Goal: Task Accomplishment & Management: Complete application form

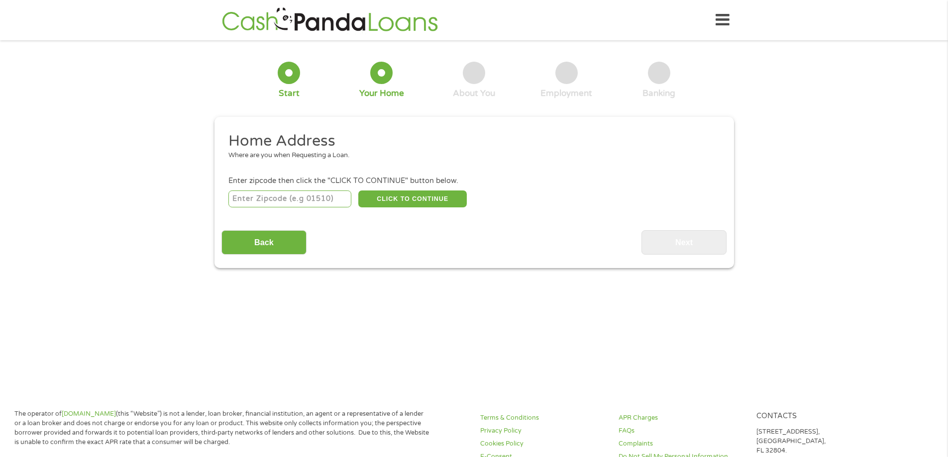
click at [286, 203] on input "number" at bounding box center [289, 199] width 123 height 17
type input "87116"
click at [407, 203] on button "CLICK TO CONTINUE" at bounding box center [412, 199] width 108 height 17
type input "87116"
type input "[GEOGRAPHIC_DATA]"
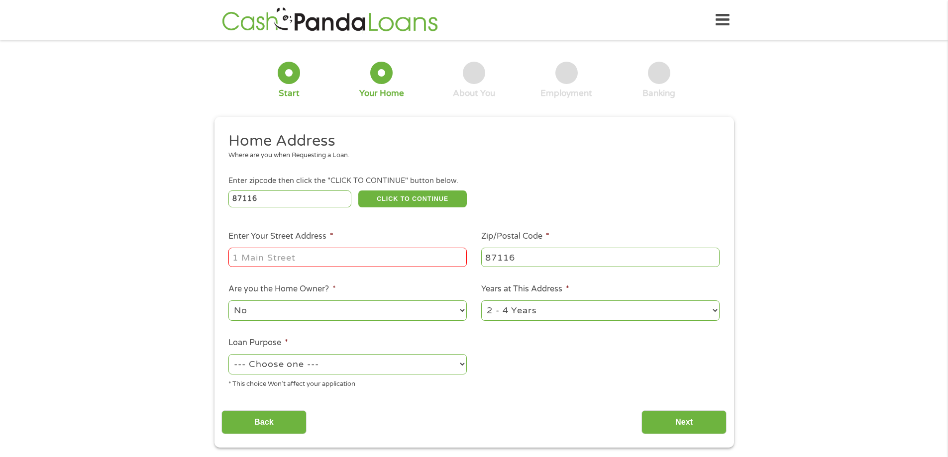
click at [304, 257] on input "Enter Your Street Address *" at bounding box center [347, 257] width 238 height 19
type input "[STREET_ADDRESS]"
click at [364, 363] on select "--- Choose one --- Pay Bills Debt Consolidation Home Improvement Major Purchase…" at bounding box center [347, 364] width 238 height 20
select select "paybills"
click at [228, 354] on select "--- Choose one --- Pay Bills Debt Consolidation Home Improvement Major Purchase…" at bounding box center [347, 364] width 238 height 20
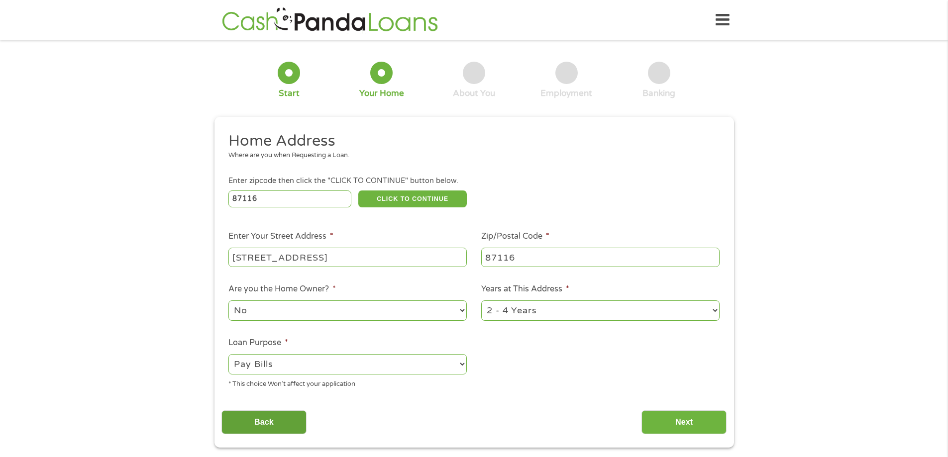
click at [288, 411] on input "Back" at bounding box center [263, 423] width 85 height 24
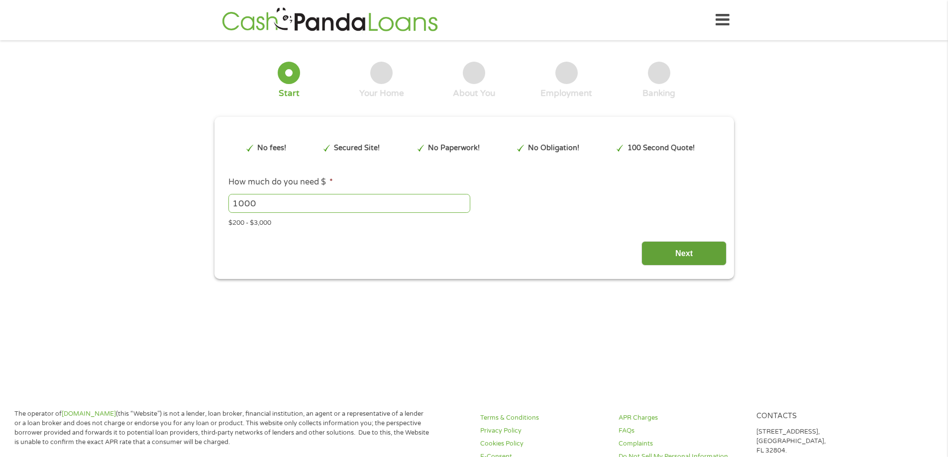
click at [663, 252] on input "Next" at bounding box center [683, 253] width 85 height 24
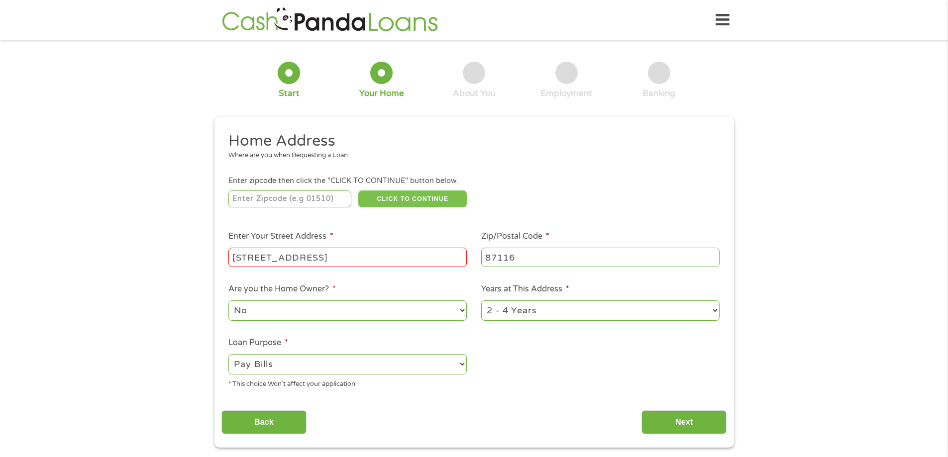
click at [403, 203] on button "CLICK TO CONTINUE" at bounding box center [412, 199] width 108 height 17
click at [361, 258] on input "[STREET_ADDRESS]" at bounding box center [347, 257] width 238 height 19
click at [378, 238] on li "Enter Your Street Address * [STREET_ADDRESS]" at bounding box center [347, 249] width 253 height 38
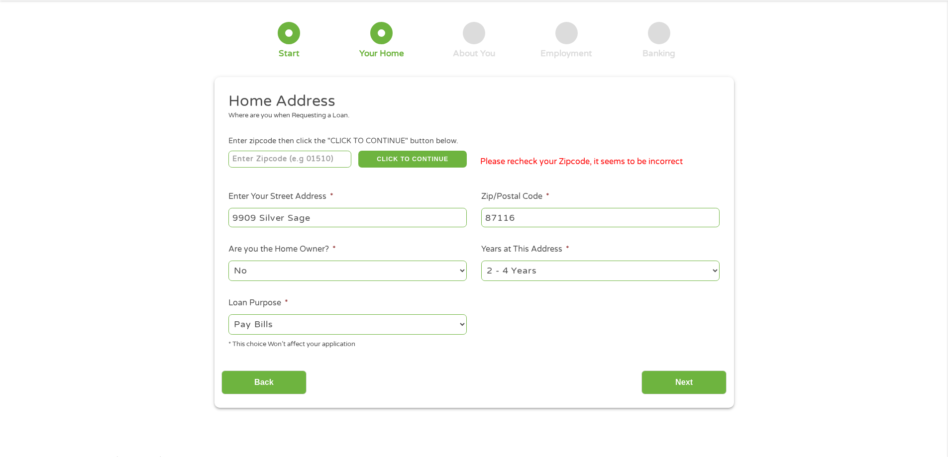
scroll to position [50, 0]
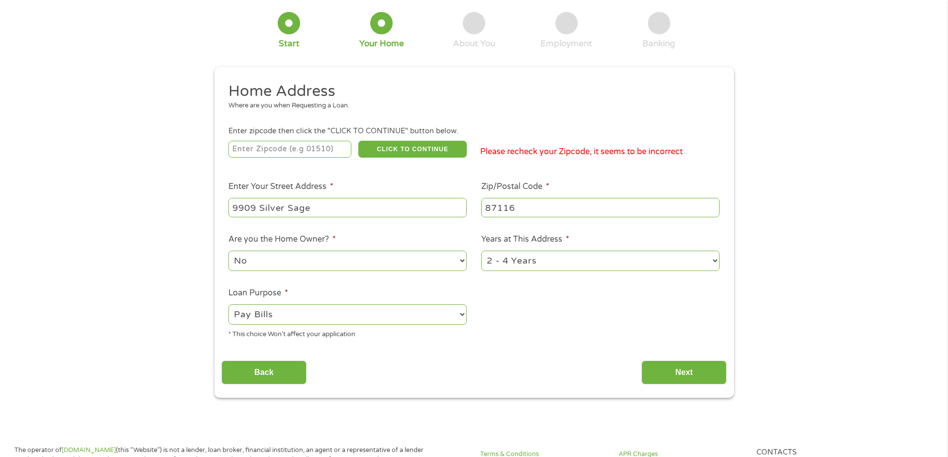
click at [368, 207] on input "9909 Silver Sage" at bounding box center [347, 207] width 238 height 19
type input "[STREET_ADDRESS]"
click at [468, 390] on div "This field is hidden when viewing the form gclid CjwKCAjwuePGBhBZEiwAIGCVSwIVAH…" at bounding box center [474, 232] width 520 height 331
click at [727, 378] on input "Next" at bounding box center [683, 373] width 85 height 24
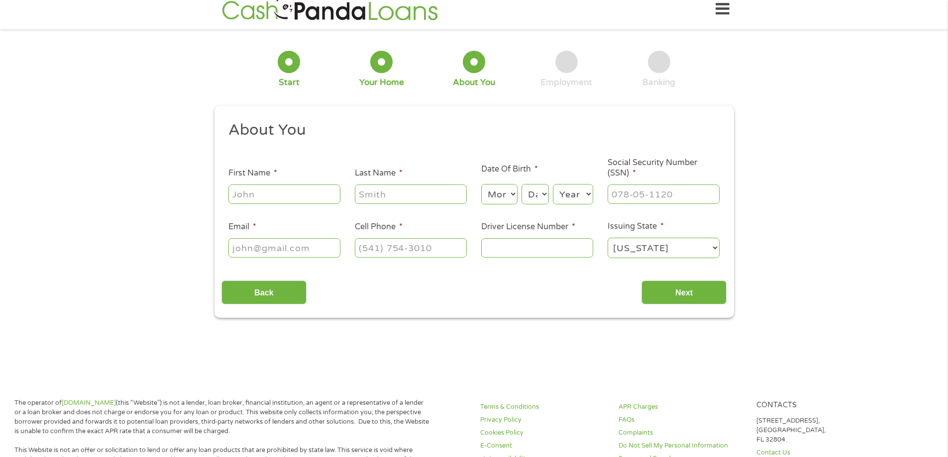
scroll to position [0, 0]
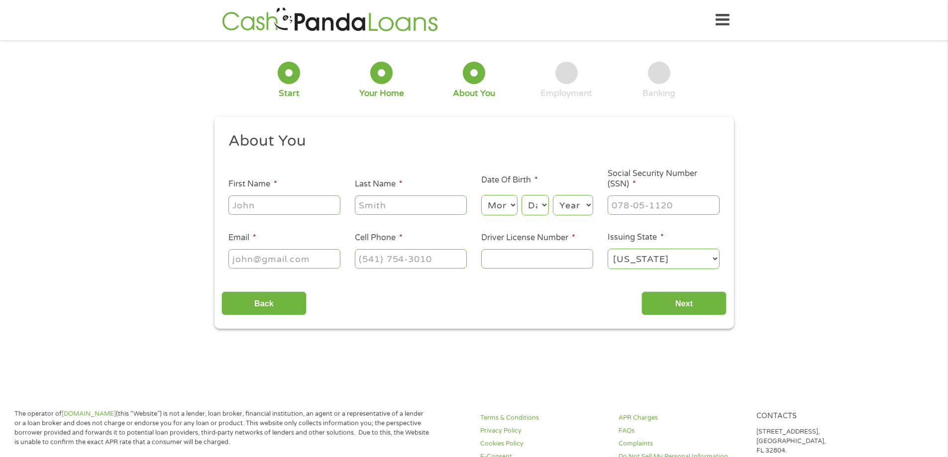
click at [313, 210] on input "First Name *" at bounding box center [284, 205] width 112 height 19
type input "Hunter"
type input "Rapsavage"
type input "[PERSON_NAME][EMAIL_ADDRESS][DOMAIN_NAME]"
type input "5804471044"
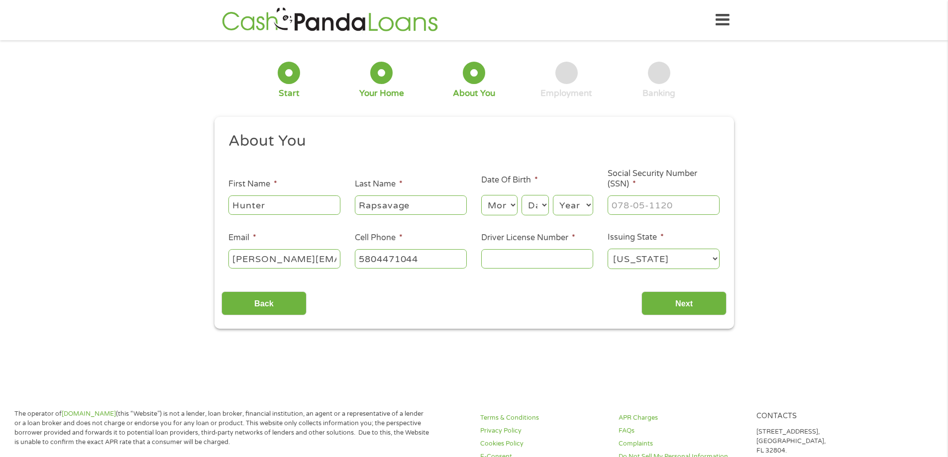
select select "[US_STATE]"
type input "[PHONE_NUMBER]"
click at [512, 207] on select "Month 1 2 3 4 5 6 7 8 9 10 11 12" at bounding box center [499, 205] width 36 height 20
select select "9"
click at [481, 195] on select "Month 1 2 3 4 5 6 7 8 9 10 11 12" at bounding box center [499, 205] width 36 height 20
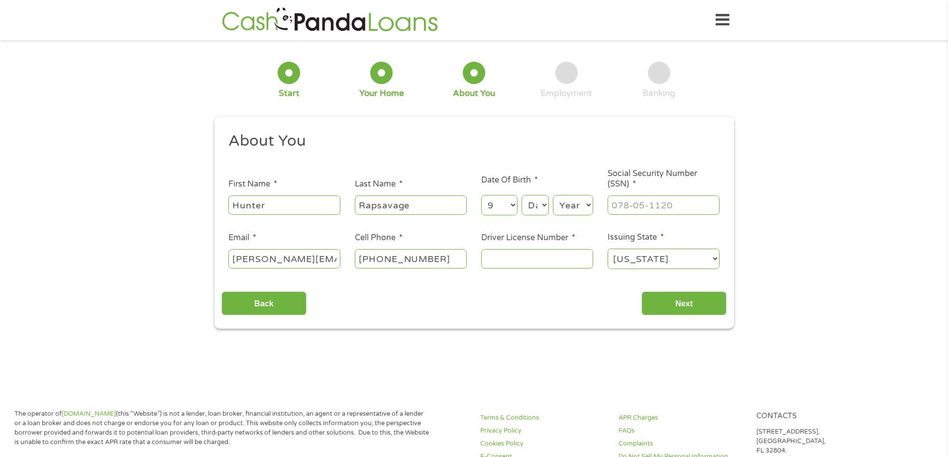
click at [541, 201] on select "Day 1 2 3 4 5 6 7 8 9 10 11 12 13 14 15 16 17 18 19 20 21 22 23 24 25 26 27 28 …" at bounding box center [535, 205] width 27 height 20
select select "22"
click at [522, 195] on select "Day 1 2 3 4 5 6 7 8 9 10 11 12 13 14 15 16 17 18 19 20 21 22 23 24 25 26 27 28 …" at bounding box center [535, 205] width 27 height 20
click at [564, 204] on select "Year [DATE] 2006 2005 2004 2003 2002 2001 2000 1999 1998 1997 1996 1995 1994 19…" at bounding box center [573, 205] width 40 height 20
select select "2000"
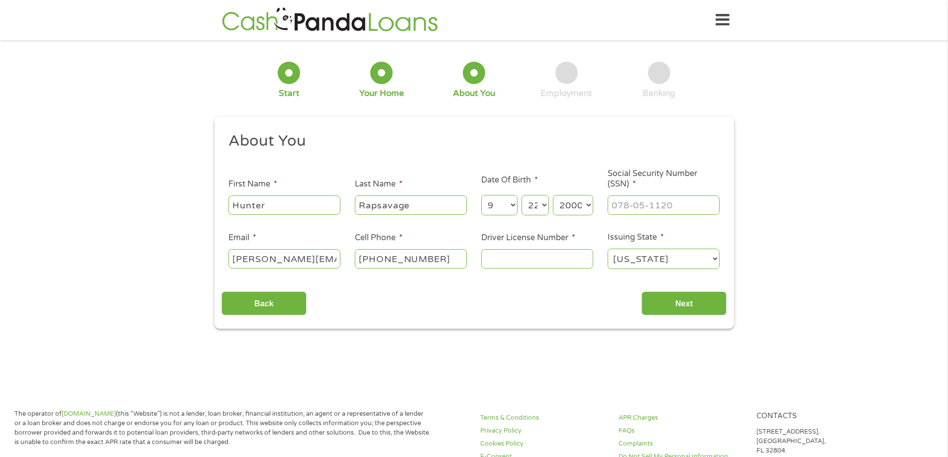
click at [553, 195] on select "Year [DATE] 2006 2005 2004 2003 2002 2001 2000 1999 1998 1997 1996 1995 1994 19…" at bounding box center [573, 205] width 40 height 20
click at [269, 260] on input "[PERSON_NAME][EMAIL_ADDRESS][DOMAIN_NAME]" at bounding box center [284, 258] width 112 height 19
type input "[EMAIL_ADDRESS][DOMAIN_NAME]"
click at [507, 256] on input "Driver License Number *" at bounding box center [537, 258] width 112 height 19
click at [534, 260] on input "A088152996" at bounding box center [537, 258] width 112 height 19
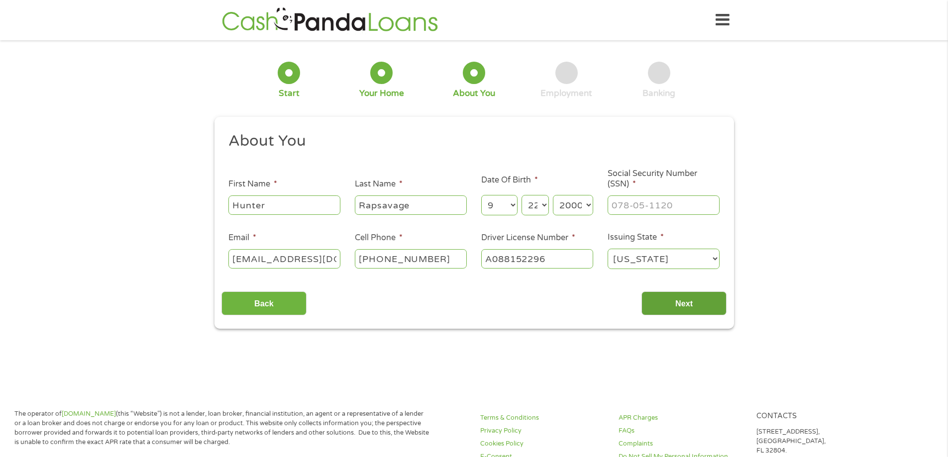
type input "A088152296"
click at [674, 300] on input "Next" at bounding box center [683, 304] width 85 height 24
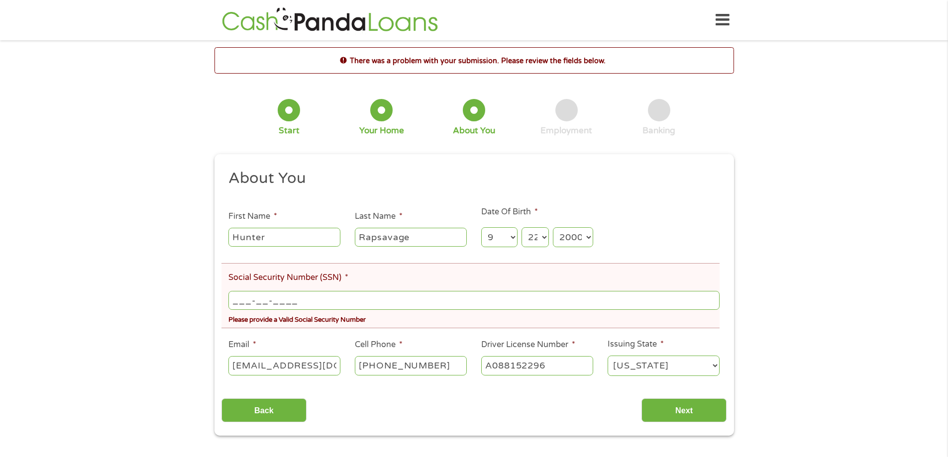
click at [488, 299] on input "___-__-____" at bounding box center [473, 300] width 491 height 19
click at [240, 302] on input "___-__-____" at bounding box center [473, 300] width 491 height 19
click at [236, 301] on input "___-__-____" at bounding box center [473, 300] width 491 height 19
click at [234, 300] on input "___-__-____" at bounding box center [473, 300] width 491 height 19
type input "501-27-7402"
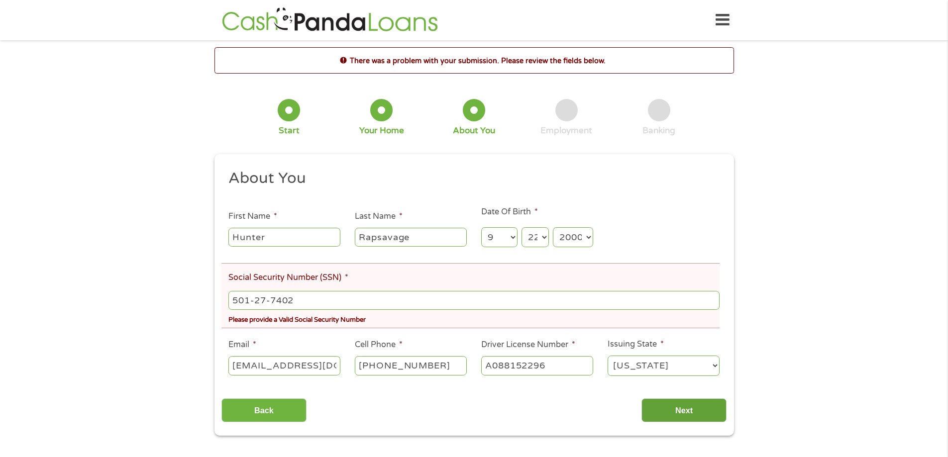
click at [681, 410] on input "Next" at bounding box center [683, 411] width 85 height 24
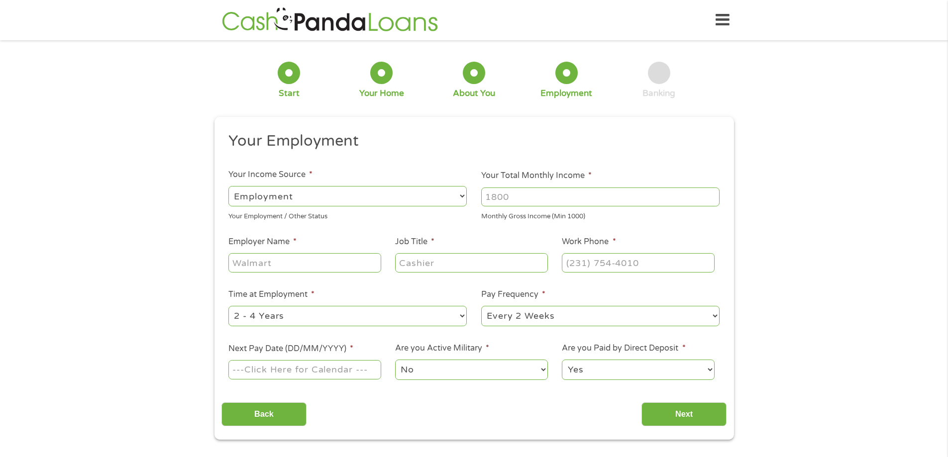
click at [517, 196] on input "Your Total Monthly Income *" at bounding box center [600, 197] width 238 height 19
type input "3400"
click at [312, 258] on input "Employer Name *" at bounding box center [304, 262] width 152 height 19
type input "377 FSS"
type input "Assistant Manager"
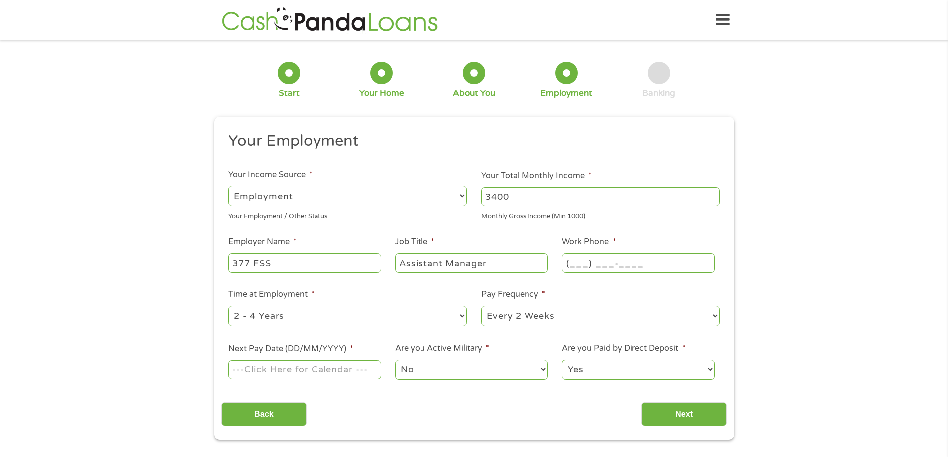
click at [605, 256] on input "(___) ___-____" at bounding box center [638, 262] width 152 height 19
type input "[PHONE_NUMBER]"
click at [463, 290] on li "Time at Employment * --- Choose one --- 1 Year or less 1 - 2 Years 2 - 4 Years …" at bounding box center [347, 308] width 253 height 39
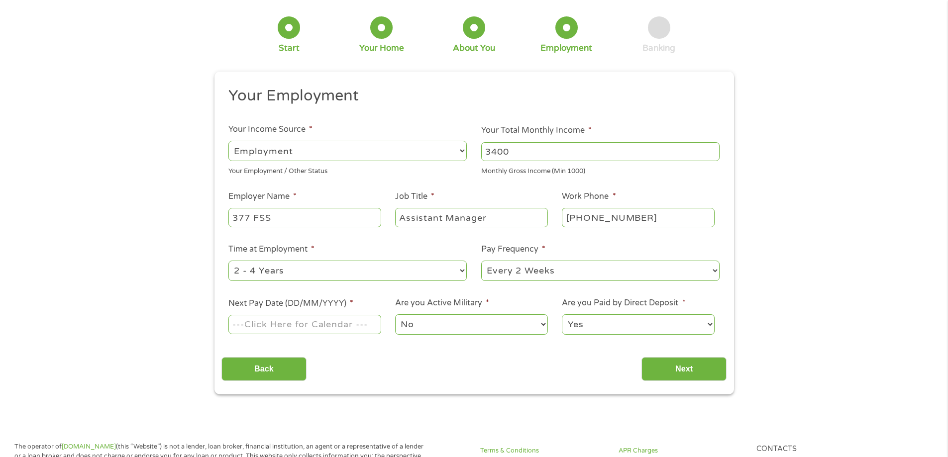
scroll to position [100, 0]
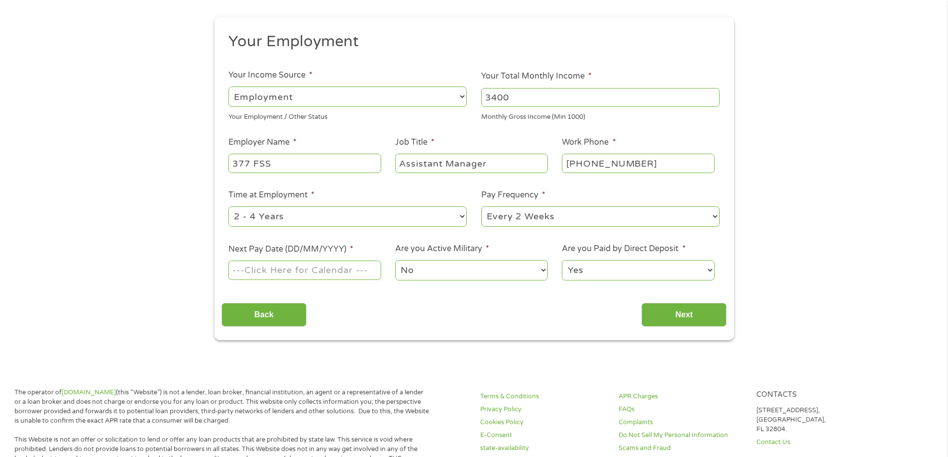
click at [358, 271] on input "Next Pay Date (DD/MM/YYYY) *" at bounding box center [304, 270] width 152 height 19
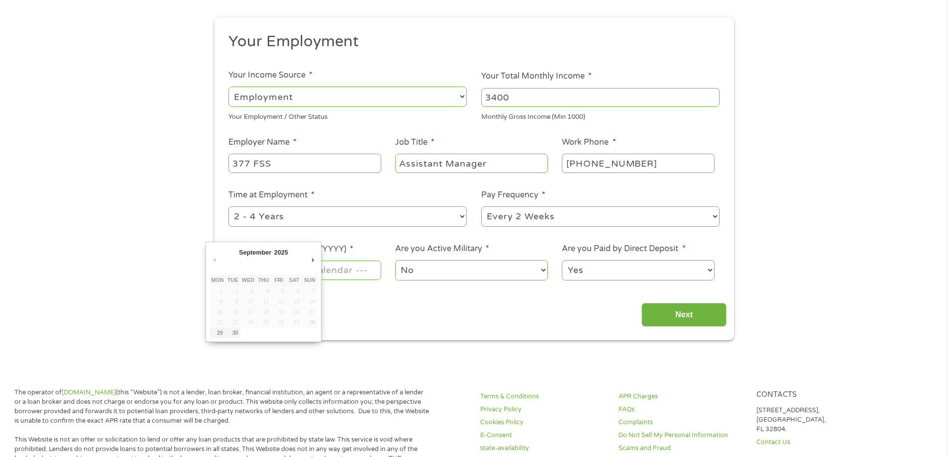
click at [358, 271] on input "Next Pay Date (DD/MM/YYYY) *" at bounding box center [304, 270] width 152 height 19
type input "[DATE]"
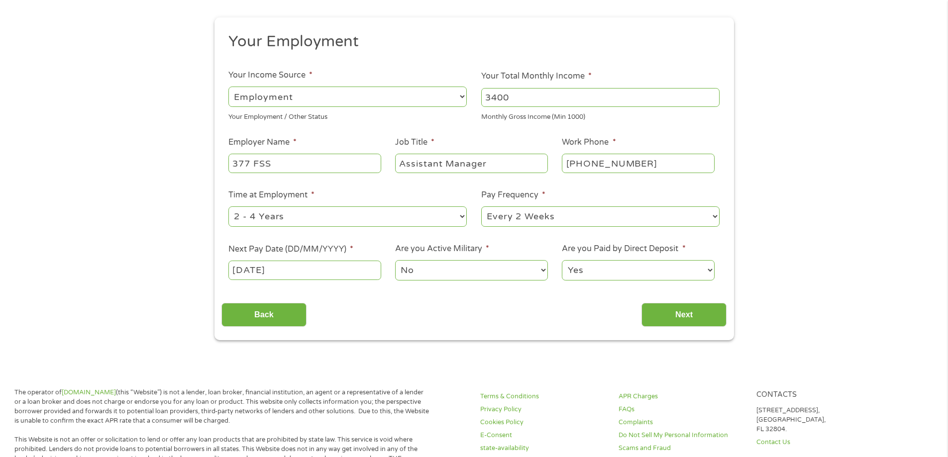
click at [421, 303] on div "Back Next" at bounding box center [473, 311] width 505 height 31
click at [650, 312] on input "Next" at bounding box center [683, 315] width 85 height 24
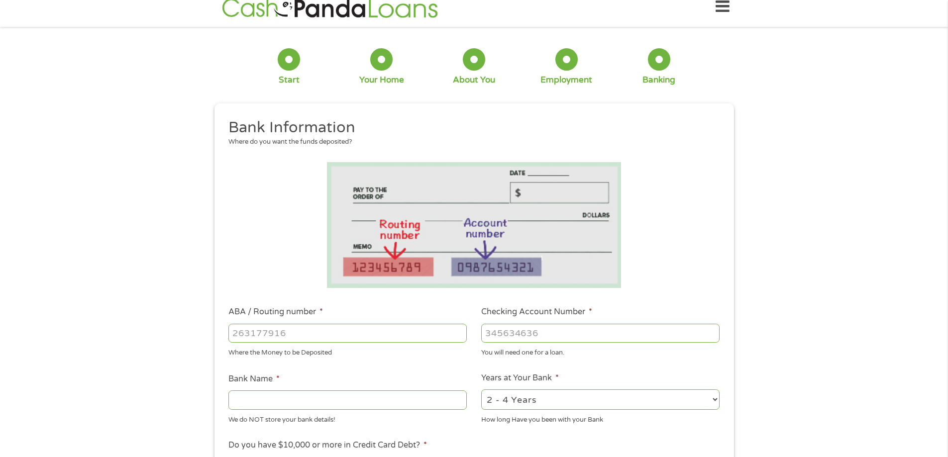
scroll to position [50, 0]
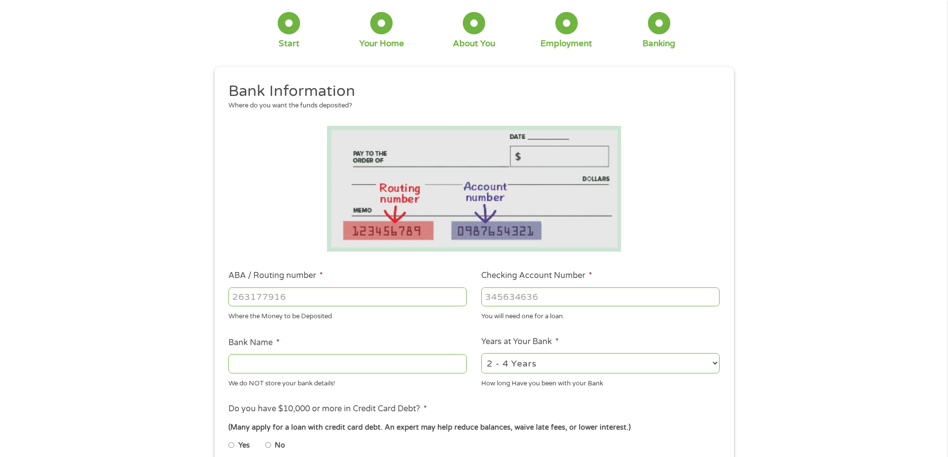
click at [391, 300] on input "ABA / Routing number *" at bounding box center [347, 297] width 238 height 19
click at [413, 296] on input "ABA / Routing number *" at bounding box center [347, 297] width 238 height 19
click at [358, 291] on input "ABA / Routing number *" at bounding box center [347, 297] width 238 height 19
paste input "0"
type input "031101334"
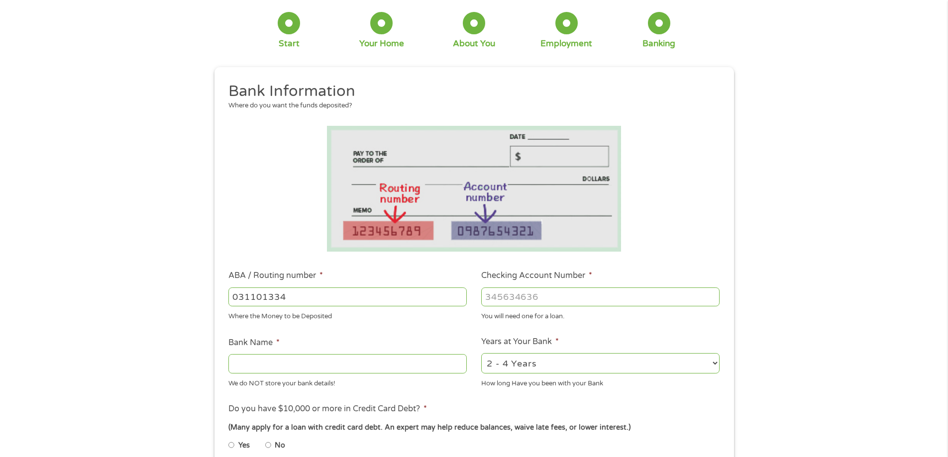
type input "SoFi Bank, National Association"
type input "031101334"
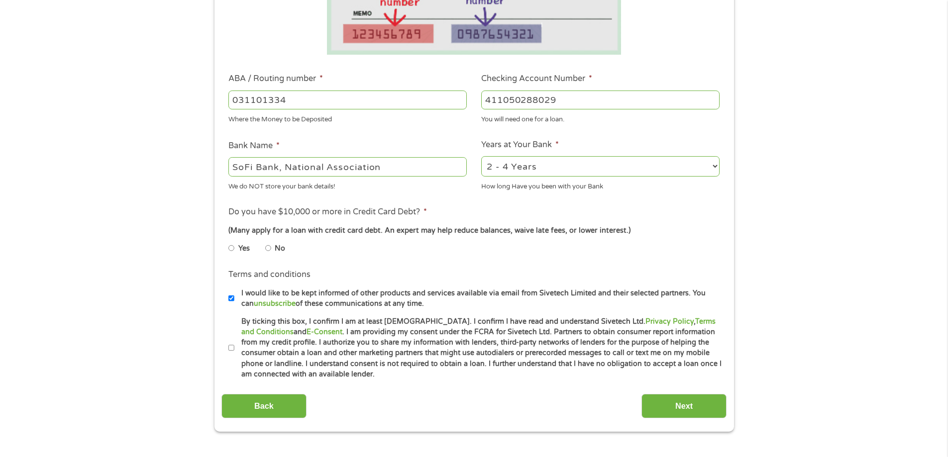
scroll to position [249, 0]
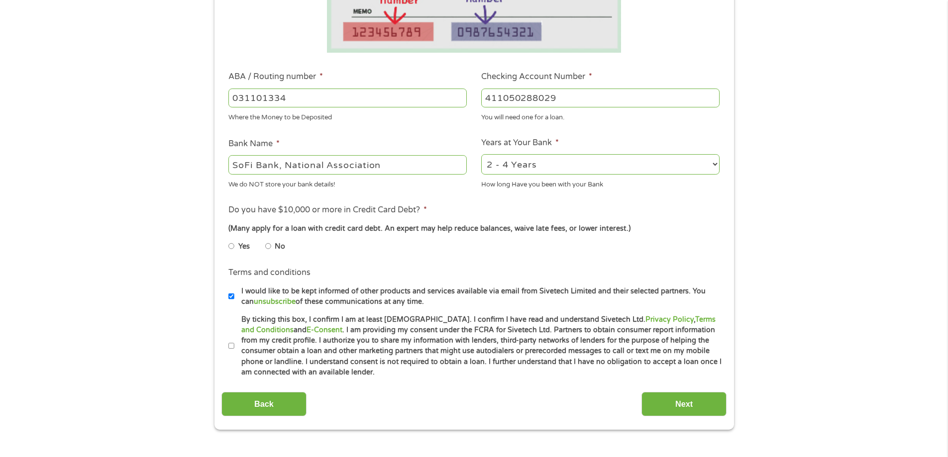
type input "411050288029"
click at [262, 247] on li "Yes" at bounding box center [246, 246] width 37 height 19
click at [268, 247] on input "No" at bounding box center [268, 246] width 6 height 16
radio input "true"
click at [228, 297] on li "Terms and conditions I would like to be kept informed of other products and ser…" at bounding box center [473, 287] width 505 height 40
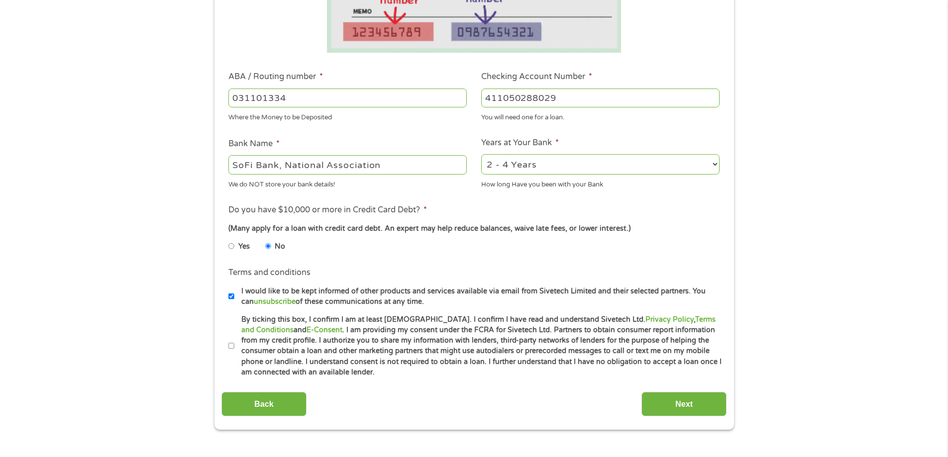
click at [230, 297] on input "I would like to be kept informed of other products and services available via e…" at bounding box center [231, 297] width 6 height 16
checkbox input "false"
click at [224, 343] on li "Terms and conditions * By ticking this box, I confirm I am at least [DEMOGRAPHI…" at bounding box center [473, 347] width 505 height 64
click at [229, 344] on input "By ticking this box, I confirm I am at least [DEMOGRAPHIC_DATA]. I confirm I ha…" at bounding box center [231, 346] width 6 height 16
checkbox input "true"
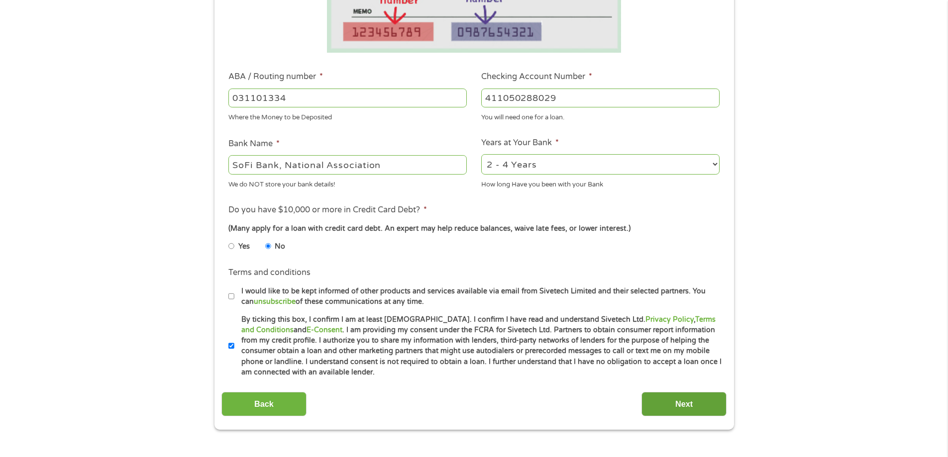
click at [688, 404] on input "Next" at bounding box center [683, 404] width 85 height 24
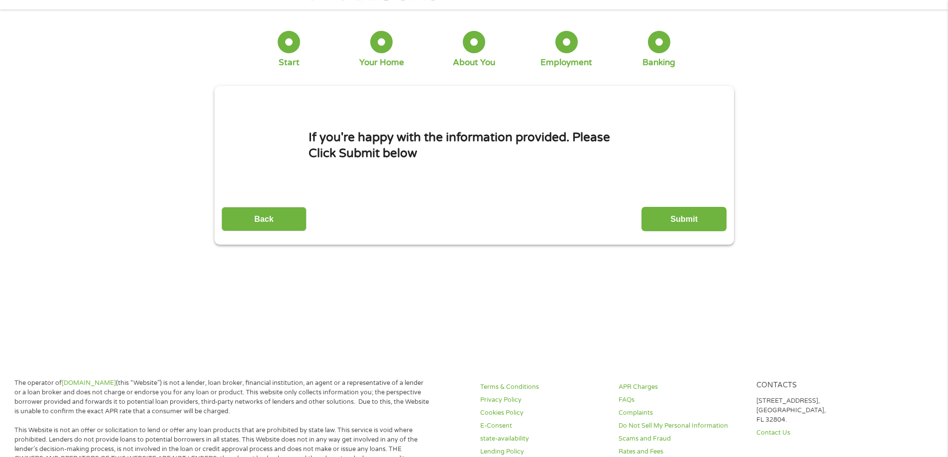
scroll to position [0, 0]
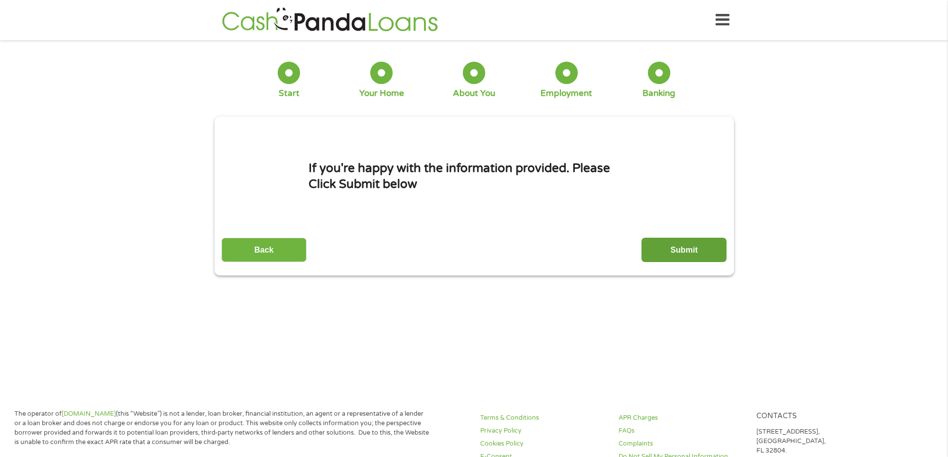
click at [711, 246] on input "Submit" at bounding box center [683, 250] width 85 height 24
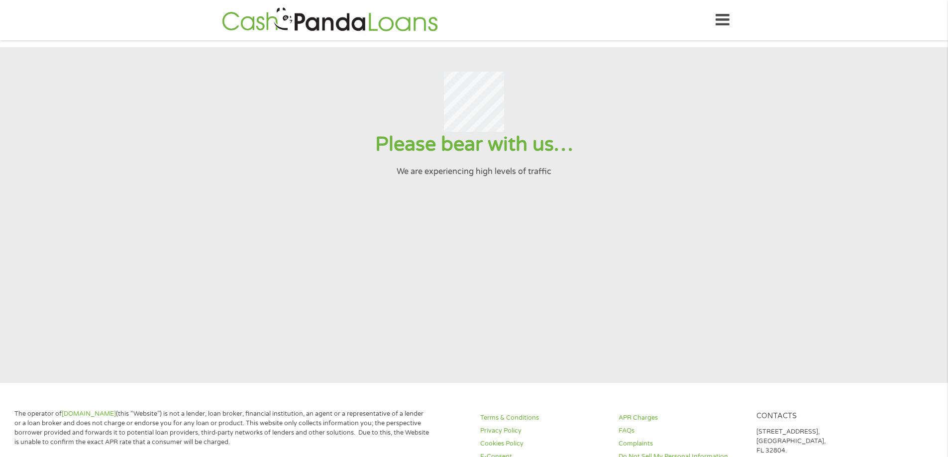
click at [570, 209] on section "Please bear with us… We are experiencing high levels of traffic" at bounding box center [474, 215] width 948 height 336
click at [569, 212] on section "Please bear with us… We are experiencing high levels of traffic" at bounding box center [474, 215] width 948 height 336
